Goal: Find specific page/section: Find specific page/section

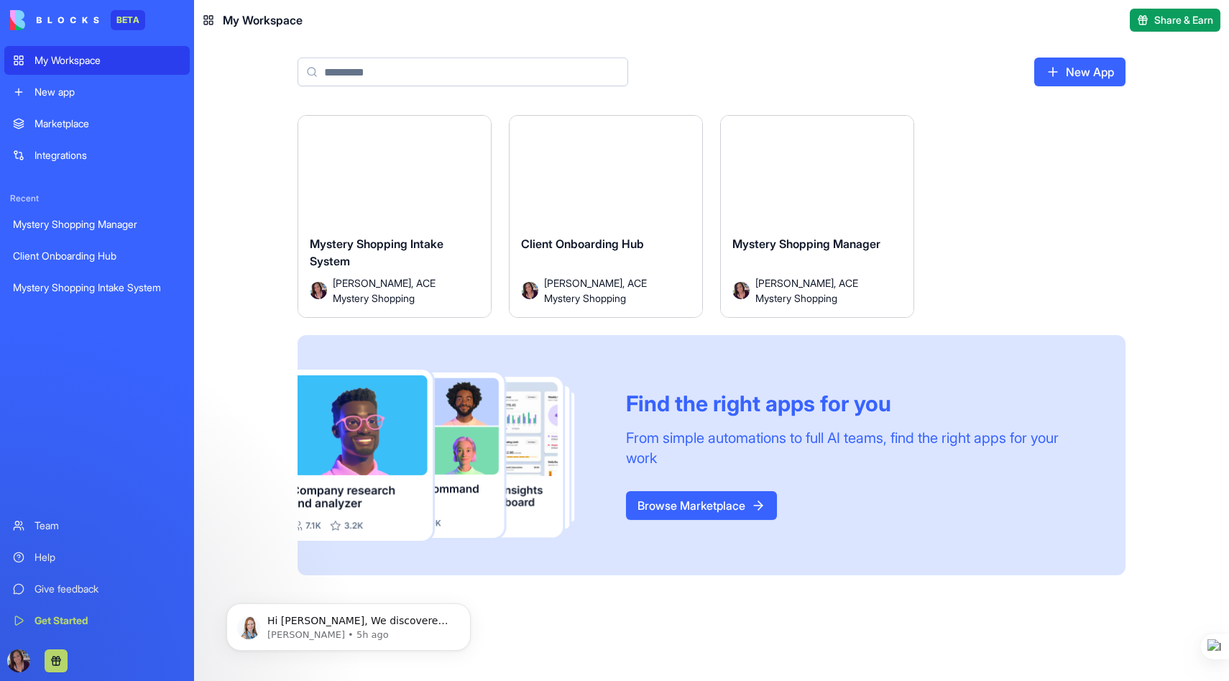
click at [398, 234] on div "Mystery Shopping Intake System [PERSON_NAME], ACE Mystery Shopping" at bounding box center [394, 270] width 193 height 93
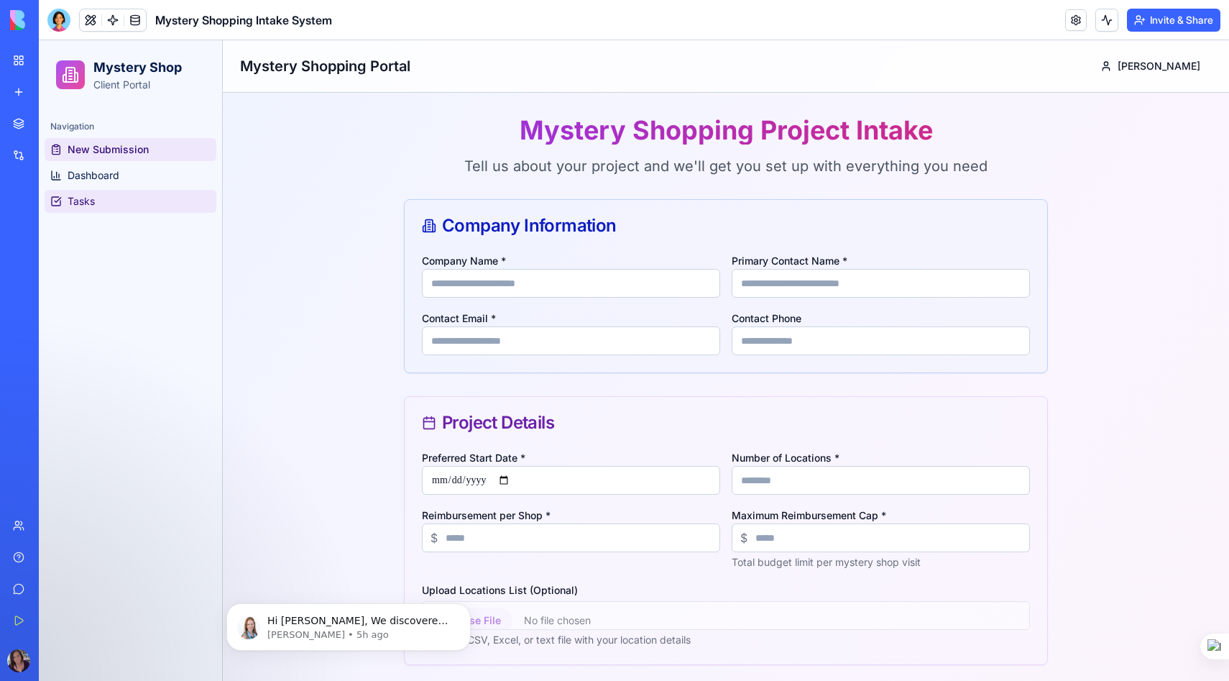
click at [86, 196] on span "Tasks" at bounding box center [81, 201] width 27 height 14
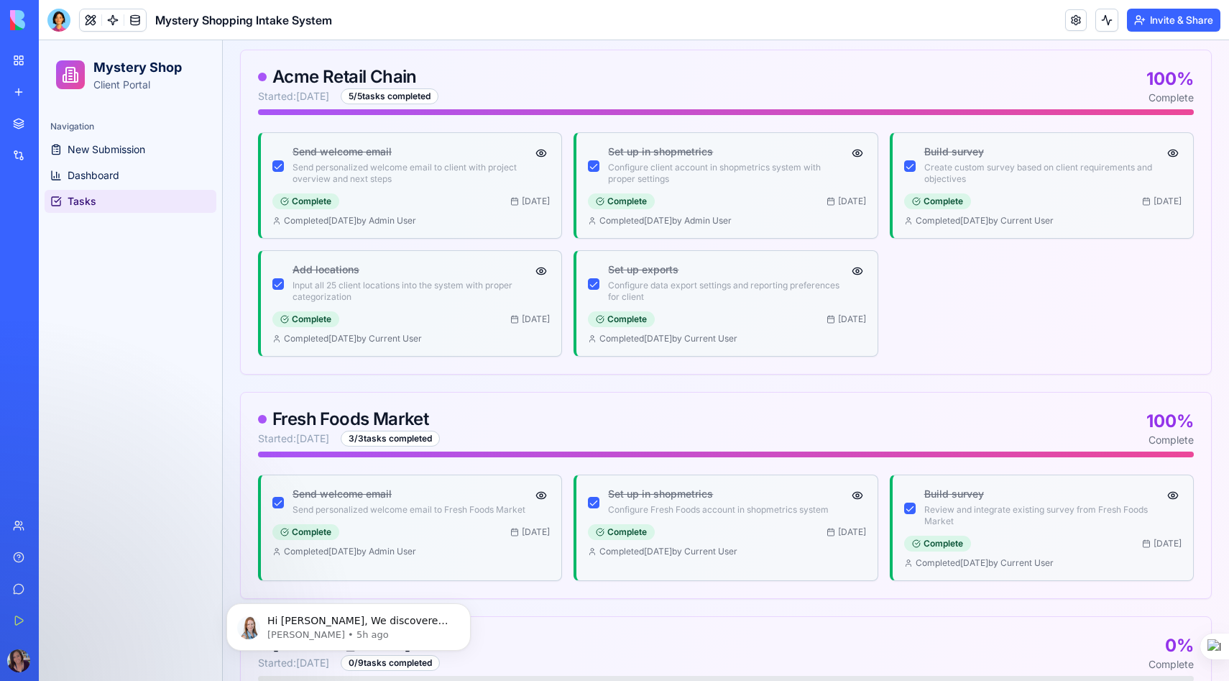
scroll to position [385, 0]
